Goal: Transaction & Acquisition: Purchase product/service

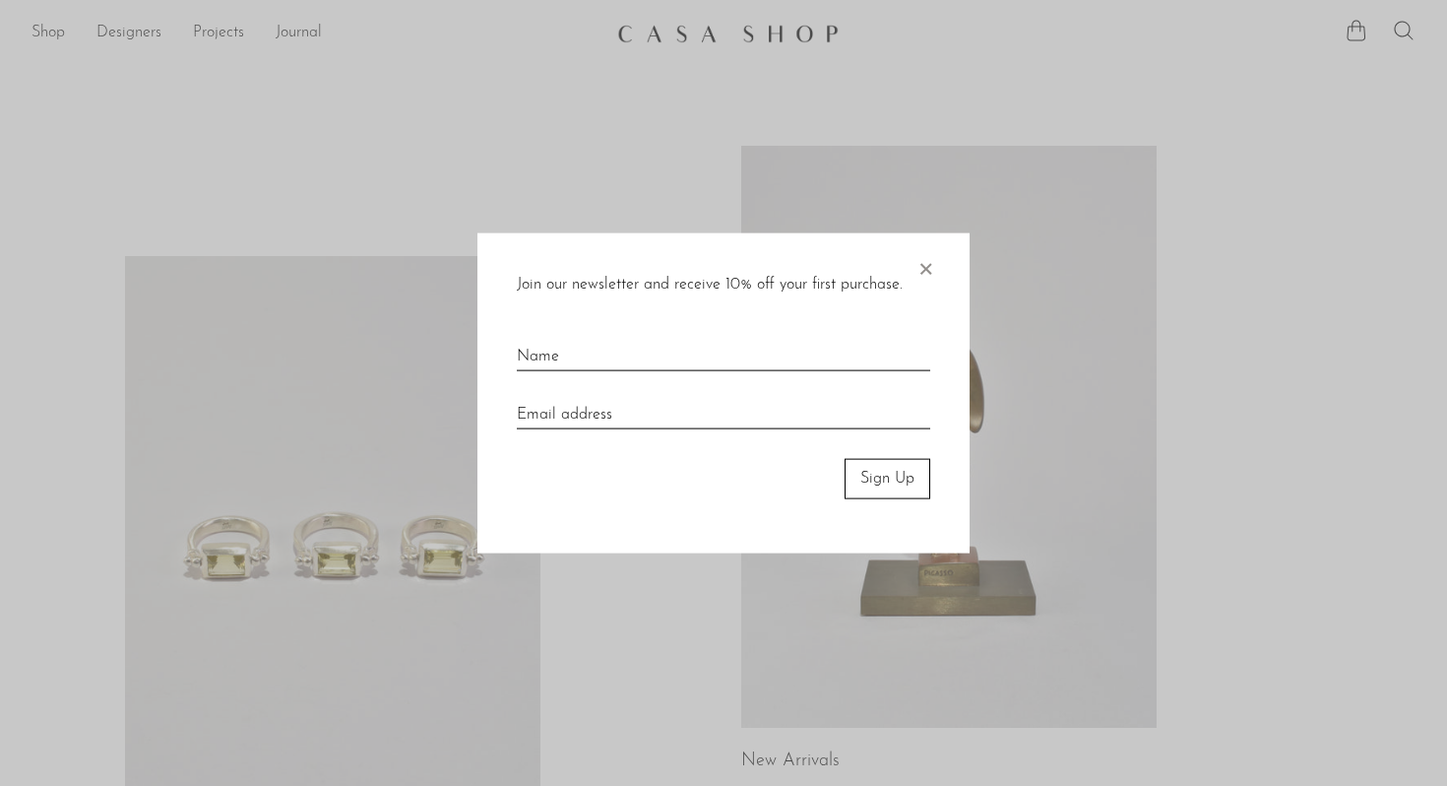
click at [928, 263] on span "×" at bounding box center [926, 264] width 20 height 63
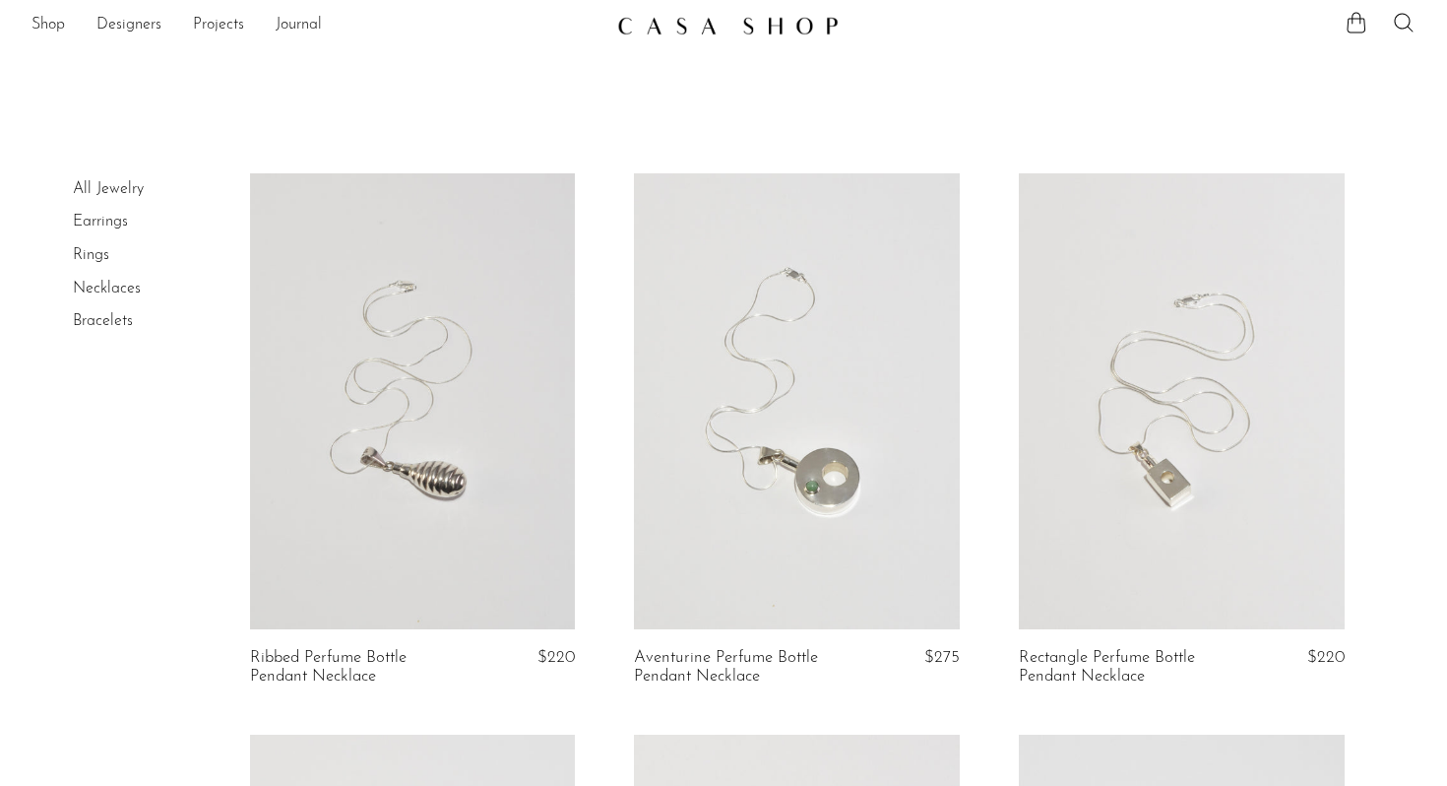
scroll to position [4, 0]
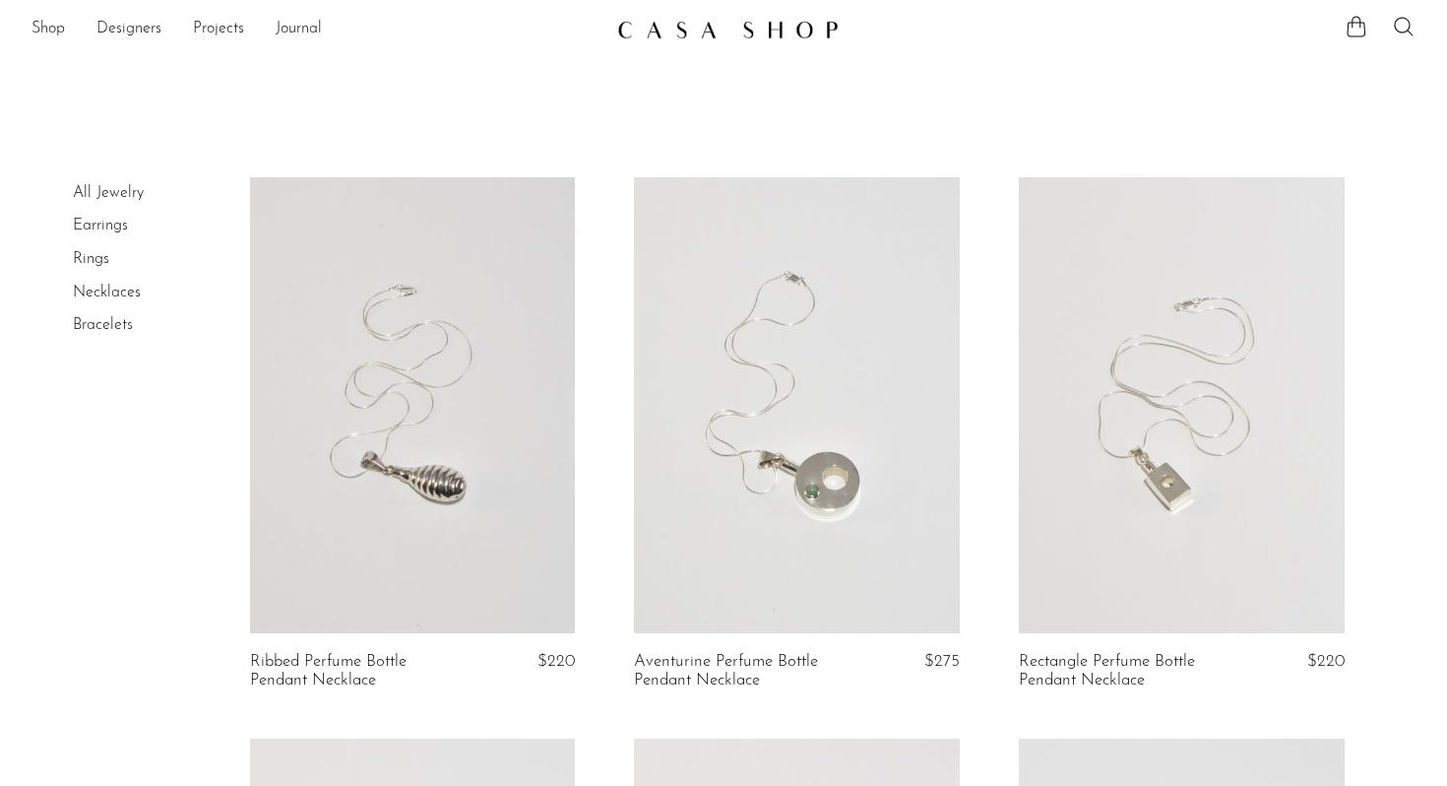
click at [705, 22] on img at bounding box center [728, 30] width 222 height 20
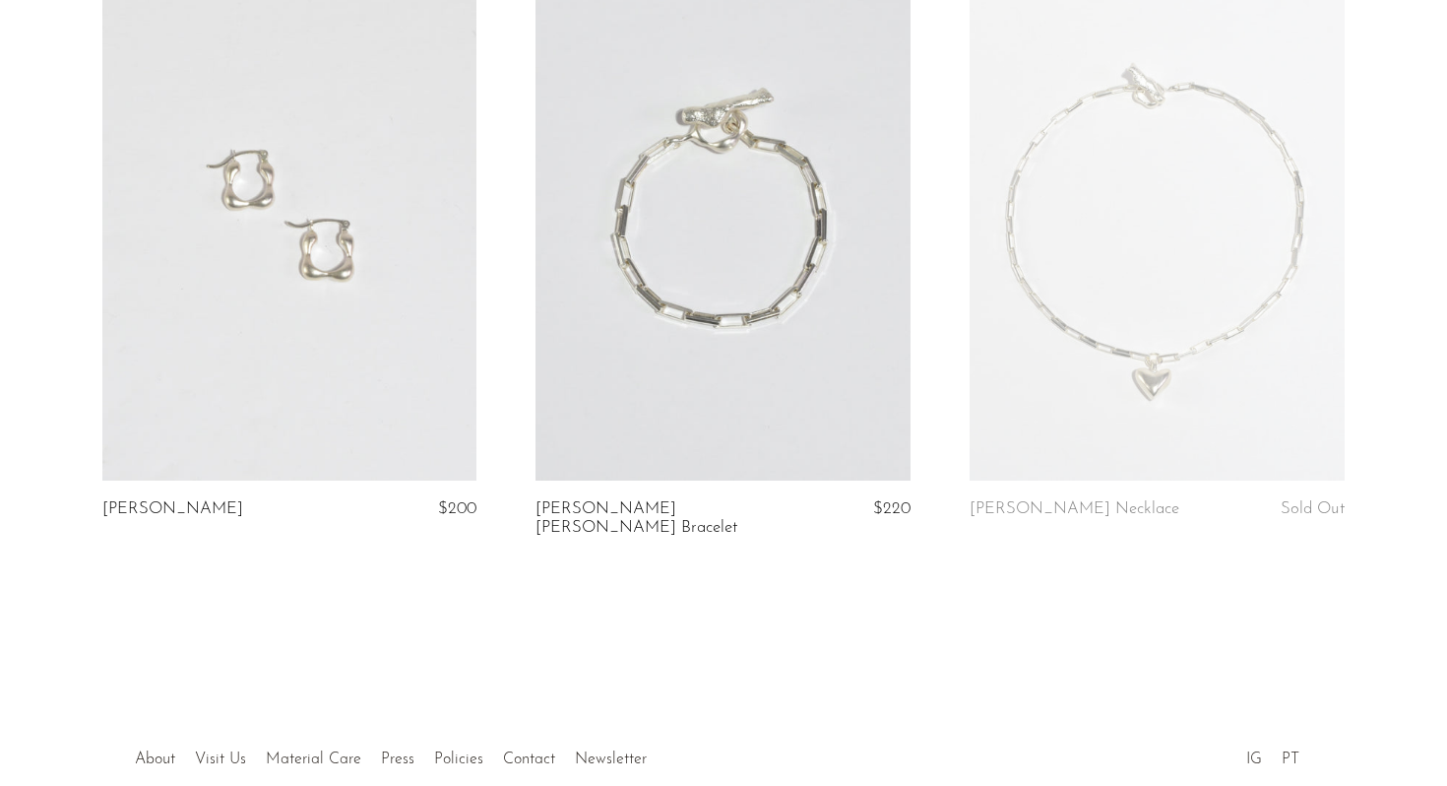
scroll to position [2350, 0]
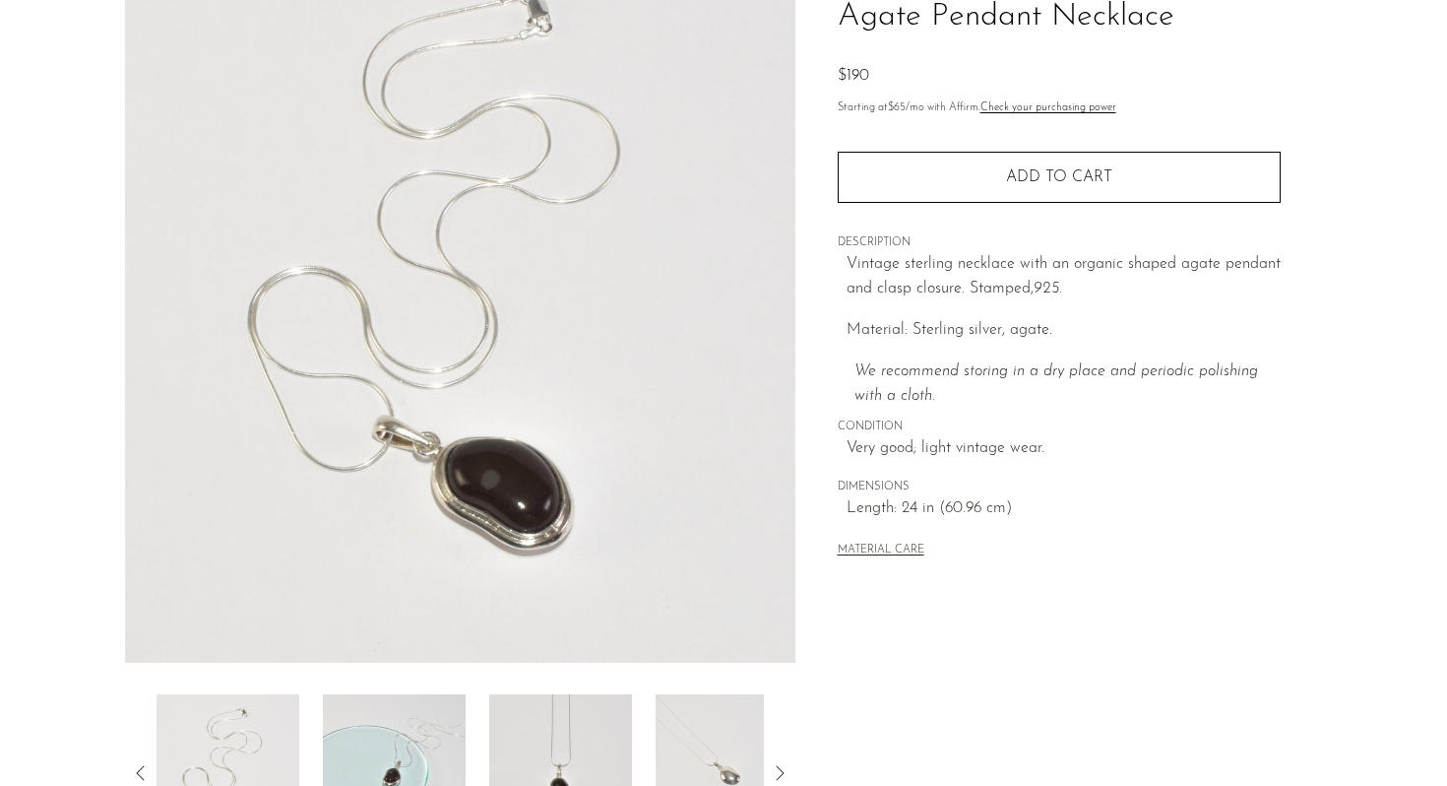
scroll to position [461, 0]
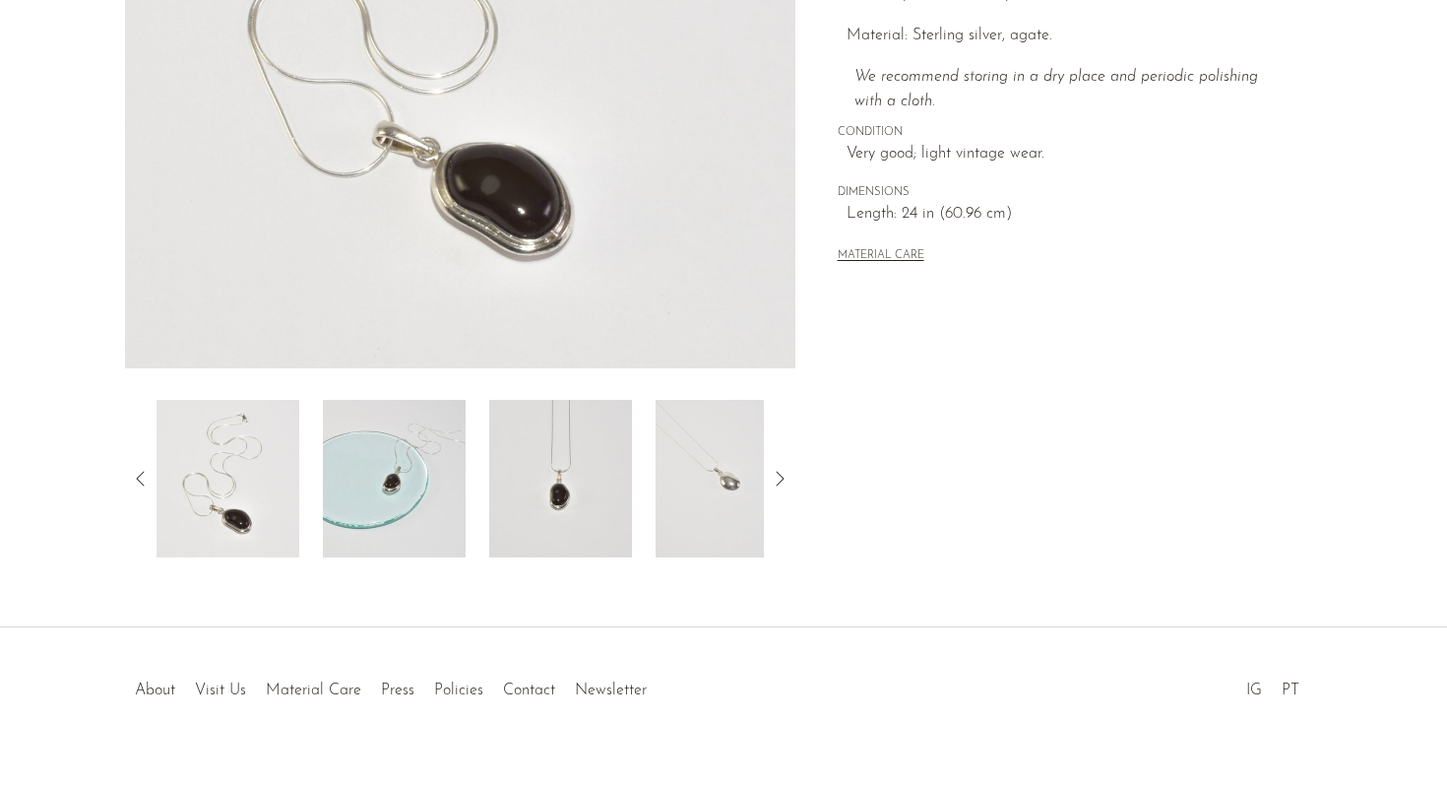
click at [505, 431] on img at bounding box center [560, 479] width 143 height 158
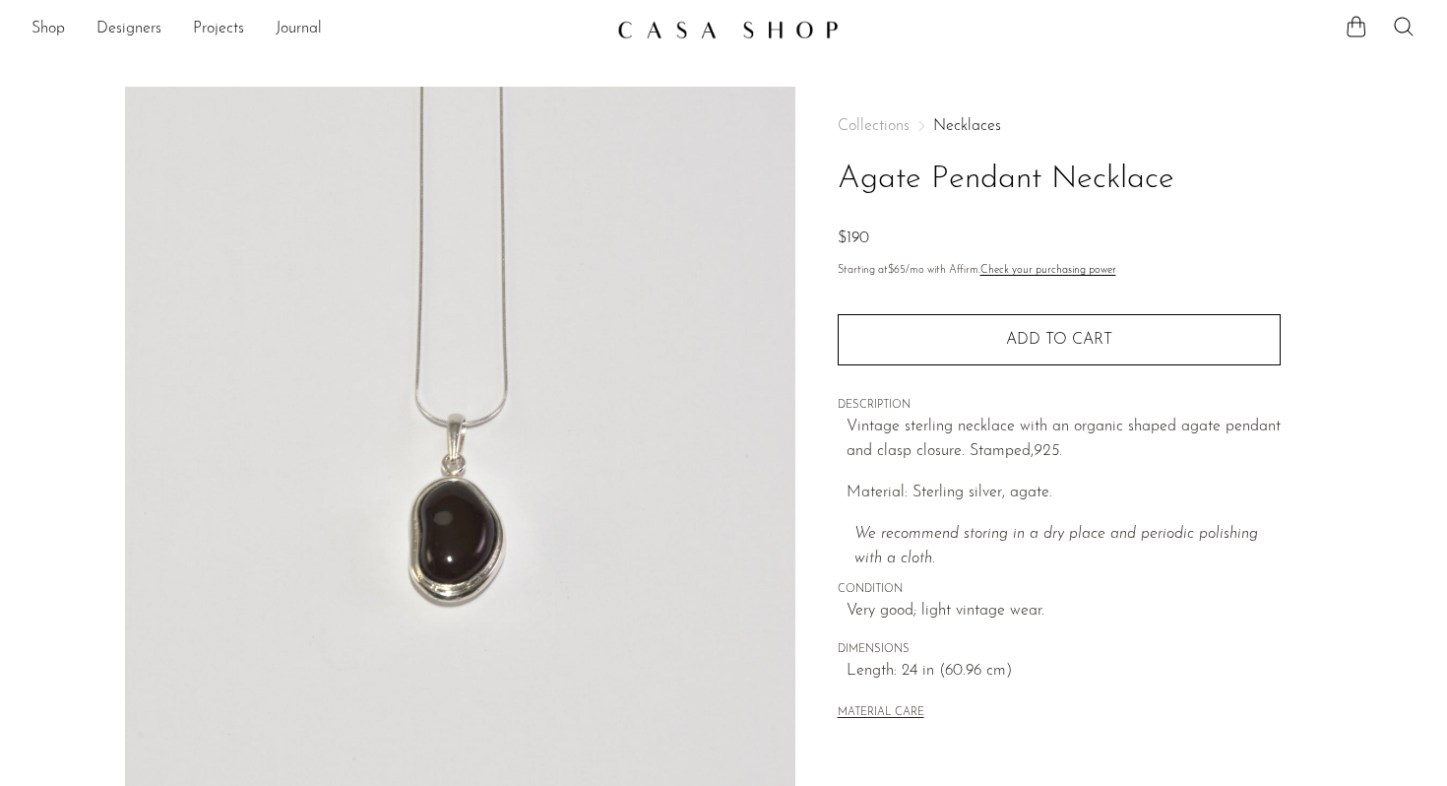
scroll to position [0, 0]
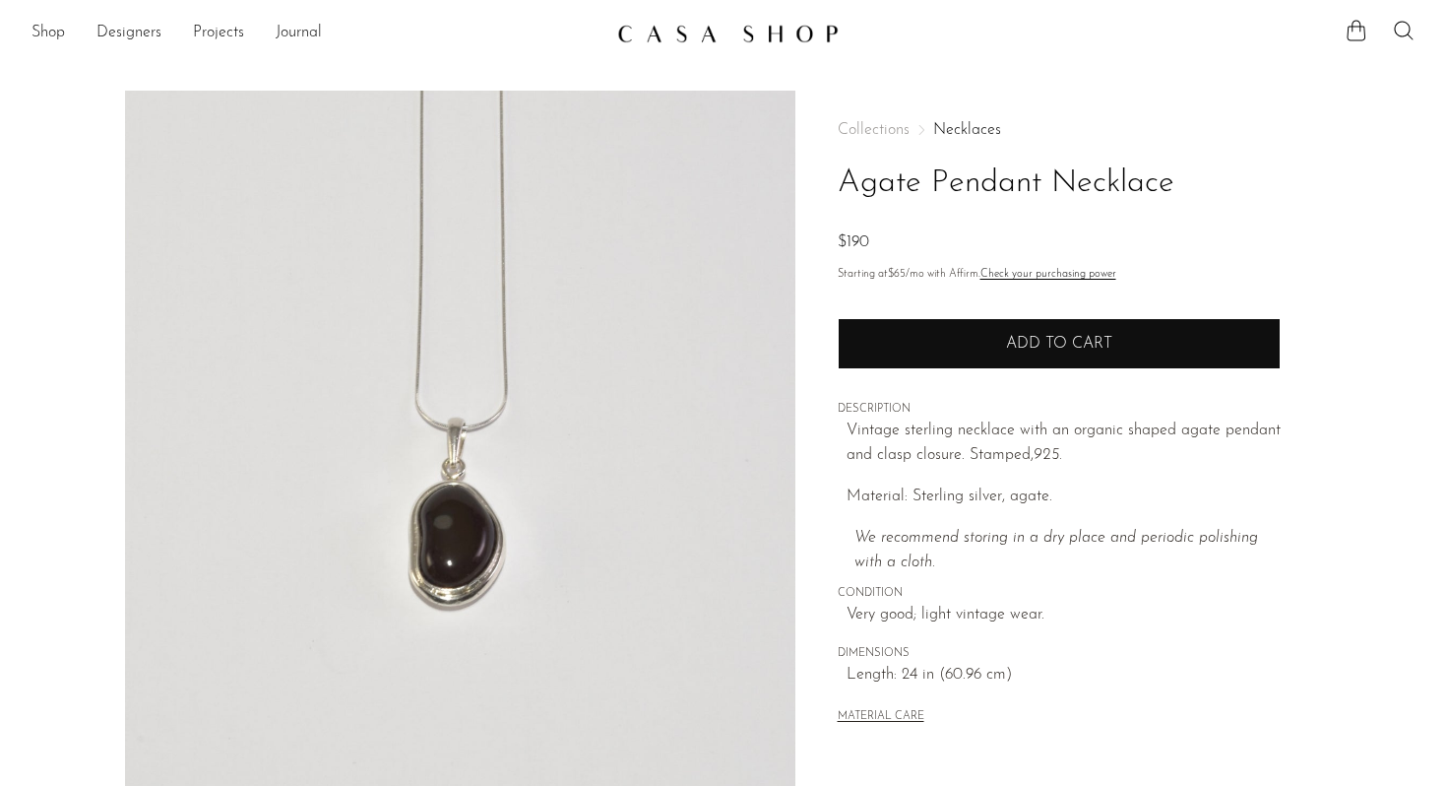
click at [956, 360] on button "Add to cart" at bounding box center [1059, 343] width 443 height 51
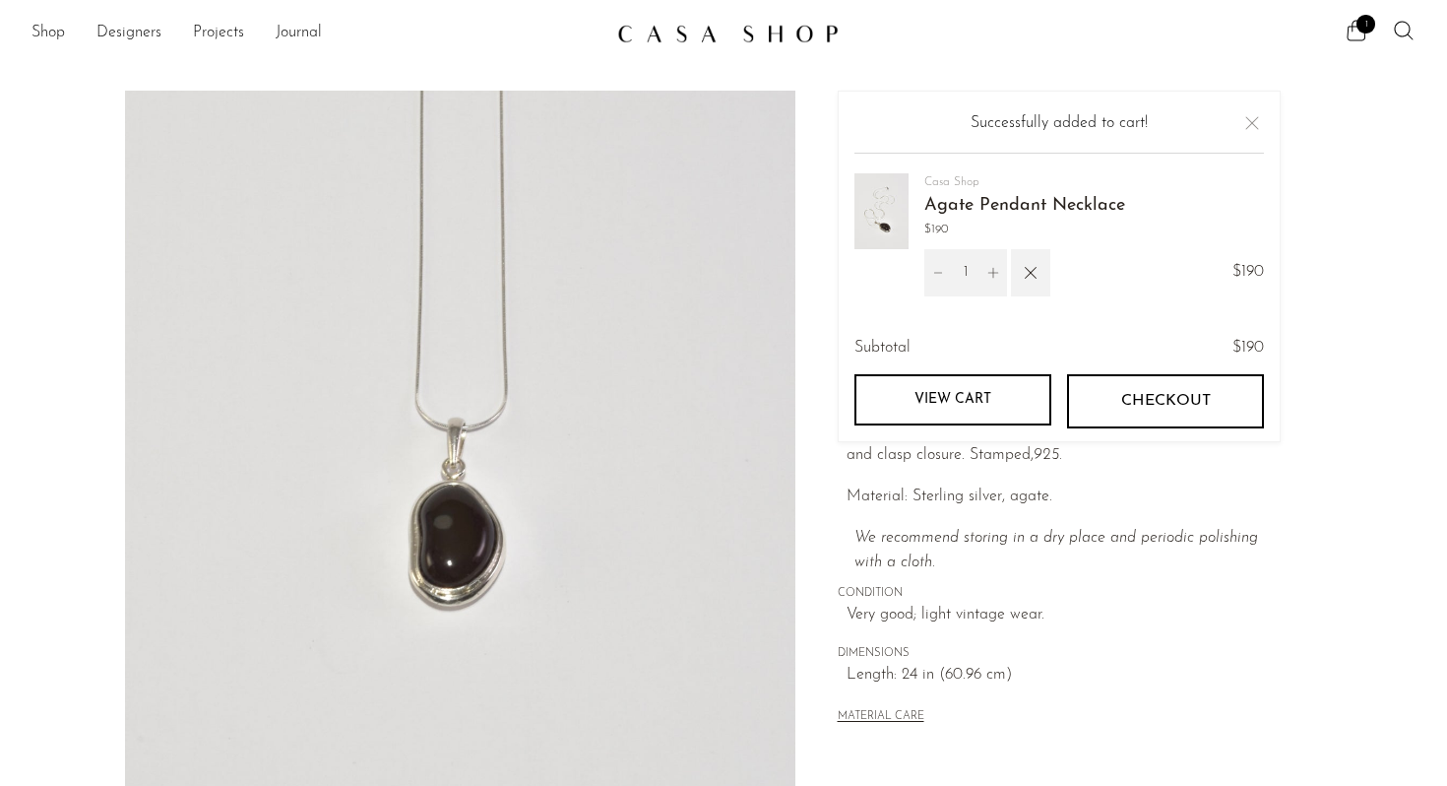
click at [1103, 402] on button "Checkout" at bounding box center [1165, 400] width 197 height 53
click at [1250, 120] on button "Close" at bounding box center [1253, 123] width 24 height 24
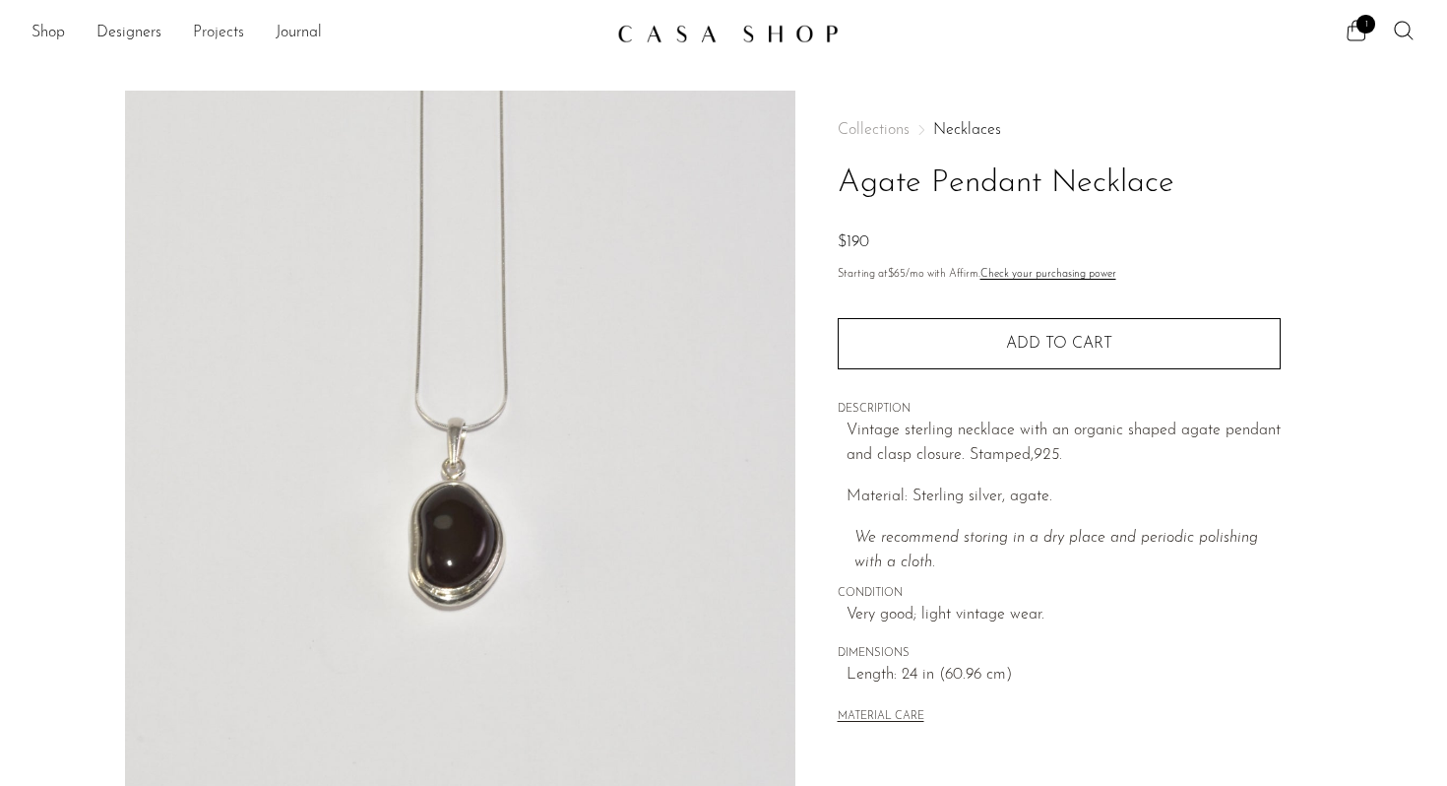
click at [223, 36] on link "Projects" at bounding box center [218, 34] width 51 height 26
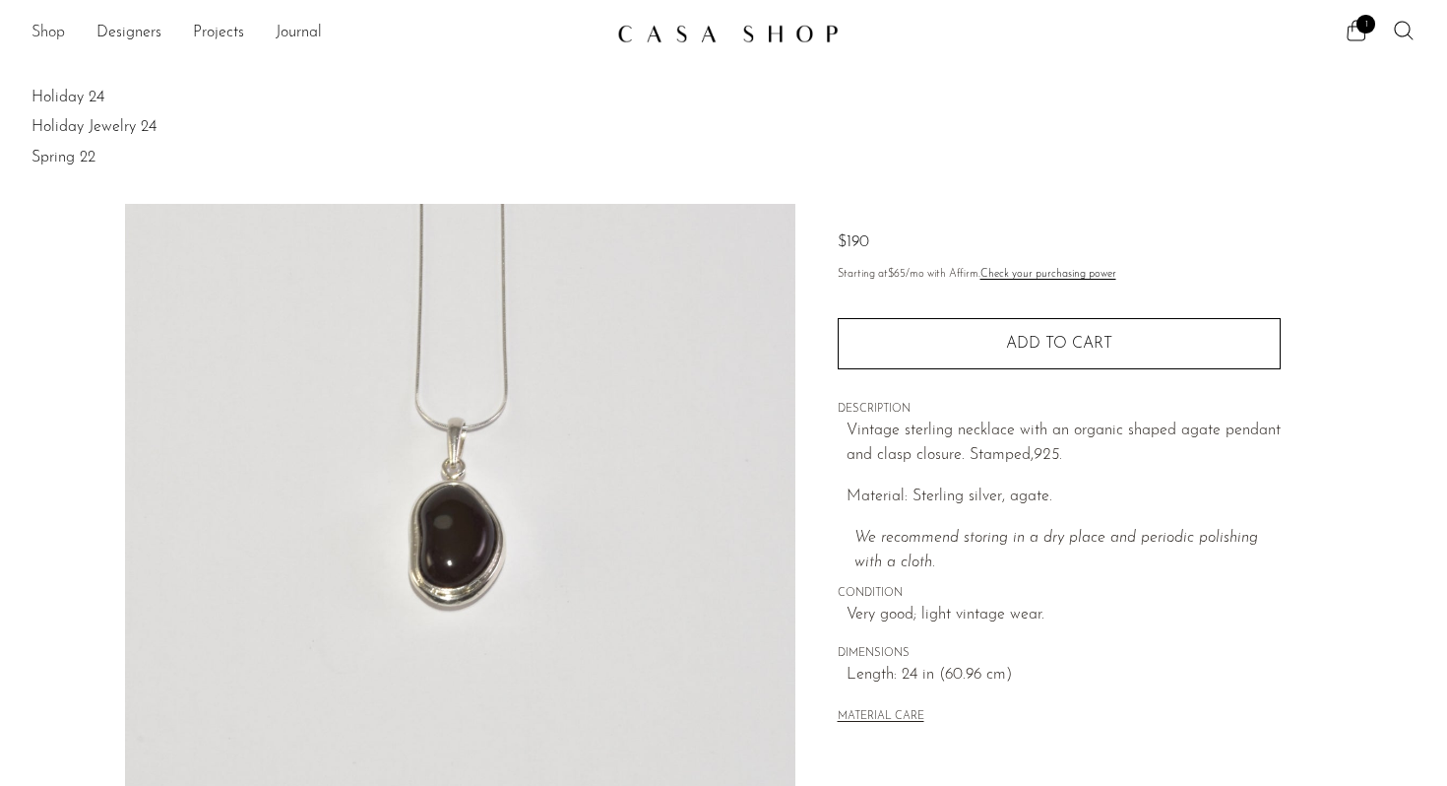
click at [36, 34] on link "Shop" at bounding box center [48, 34] width 33 height 26
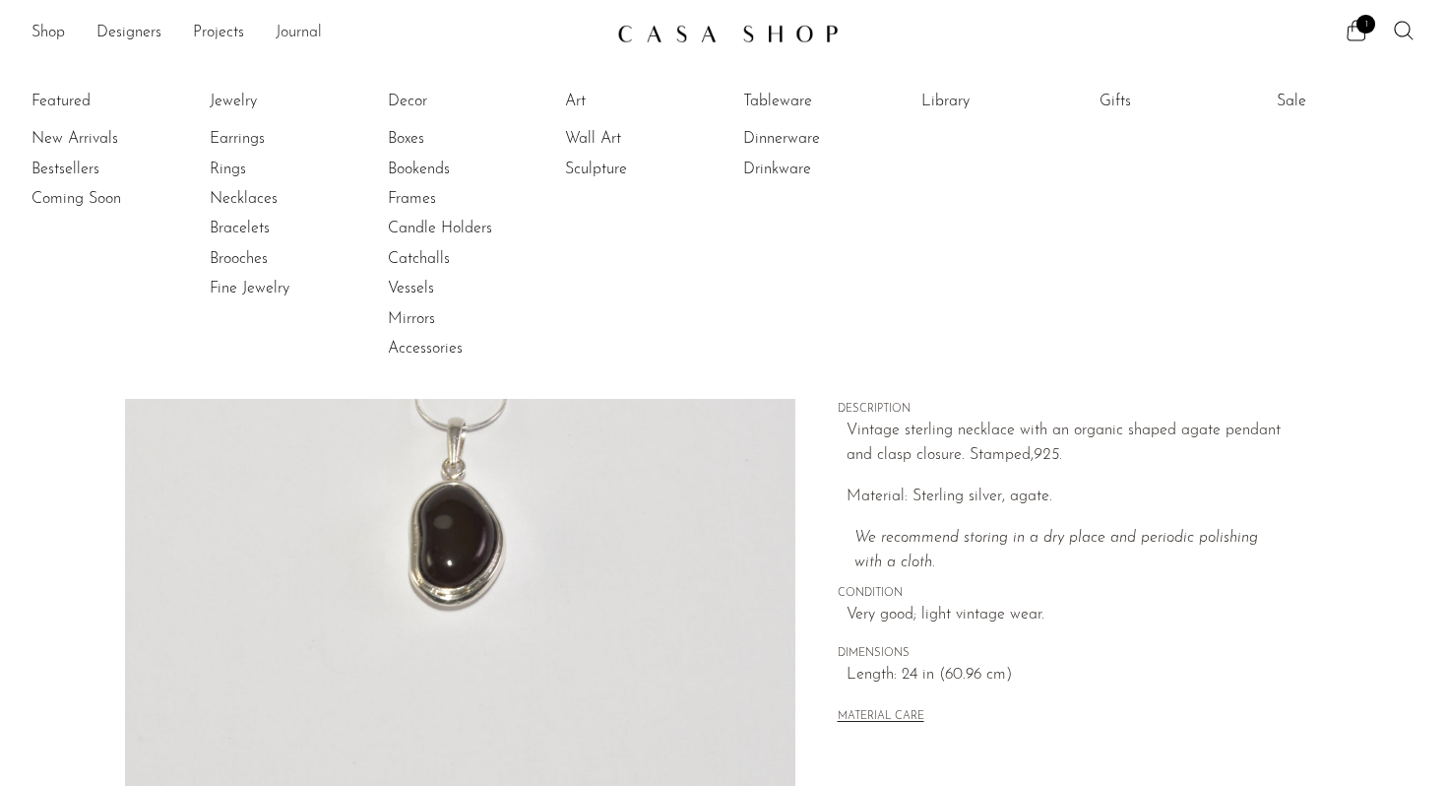
click at [293, 37] on link "Journal" at bounding box center [299, 34] width 46 height 26
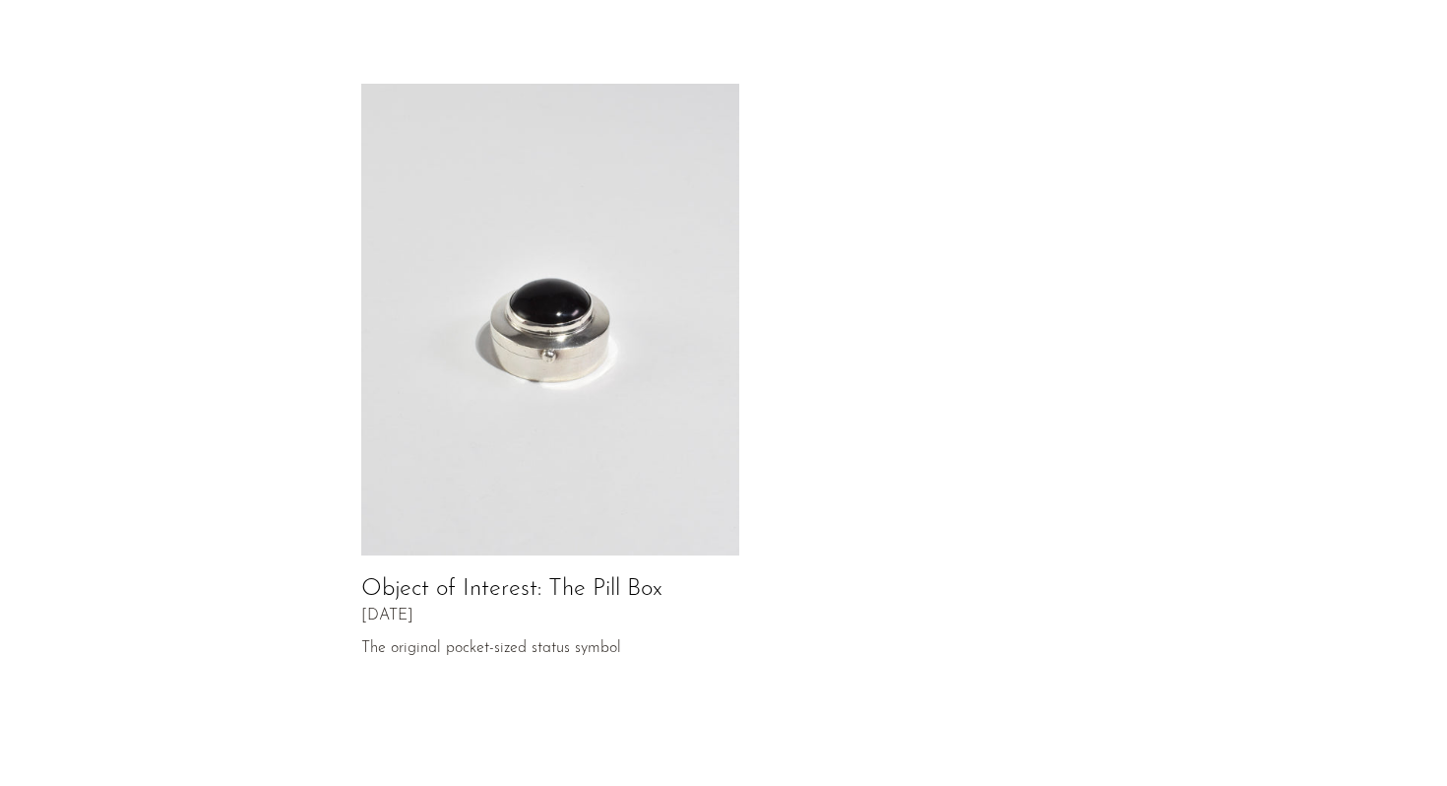
scroll to position [948, 0]
